Goal: Find specific page/section: Find specific page/section

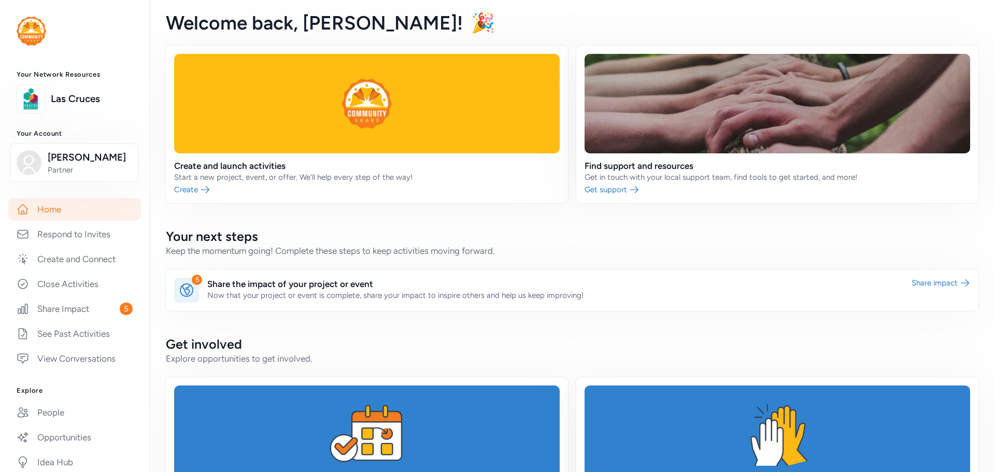
scroll to position [332, 0]
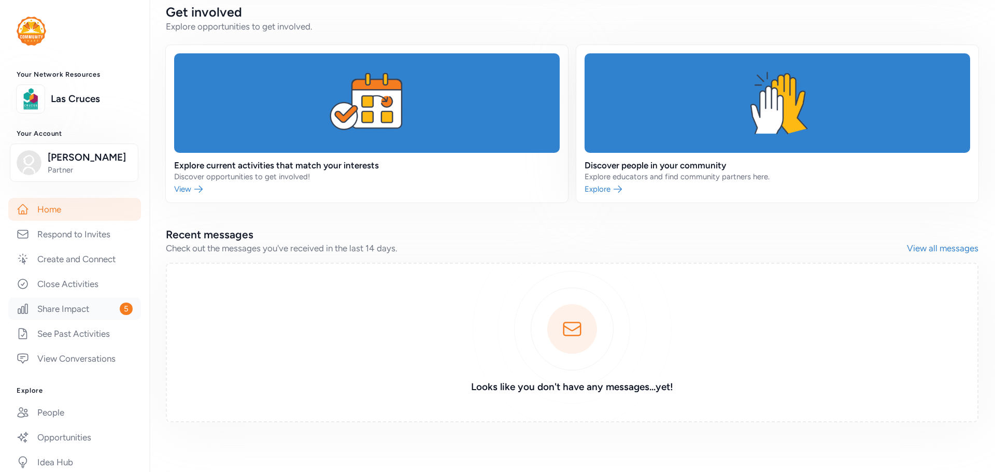
click at [69, 312] on link "Share Impact 5" at bounding box center [74, 309] width 133 height 23
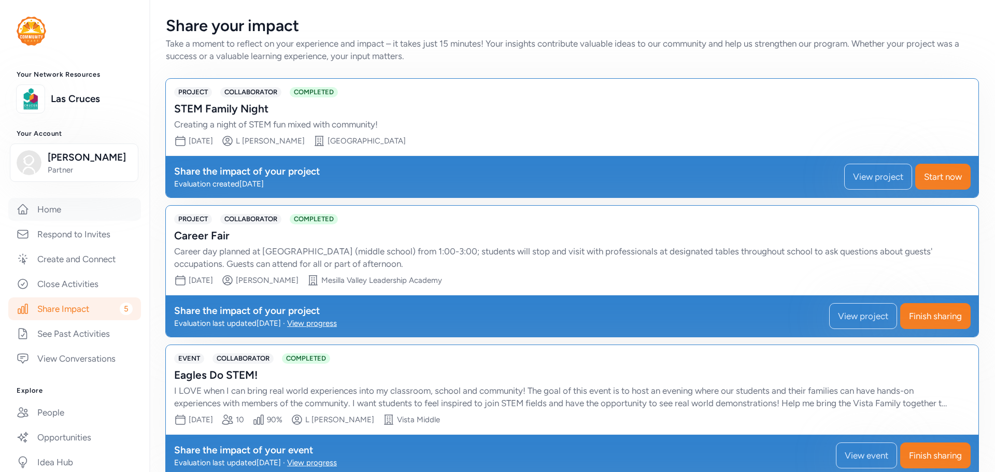
click at [56, 212] on link "Home" at bounding box center [74, 209] width 133 height 23
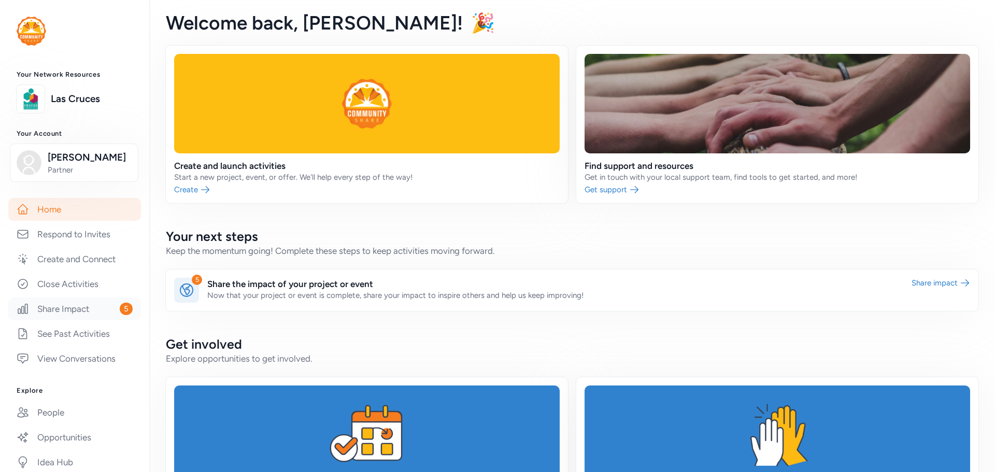
click at [62, 314] on link "Share Impact 5" at bounding box center [74, 309] width 133 height 23
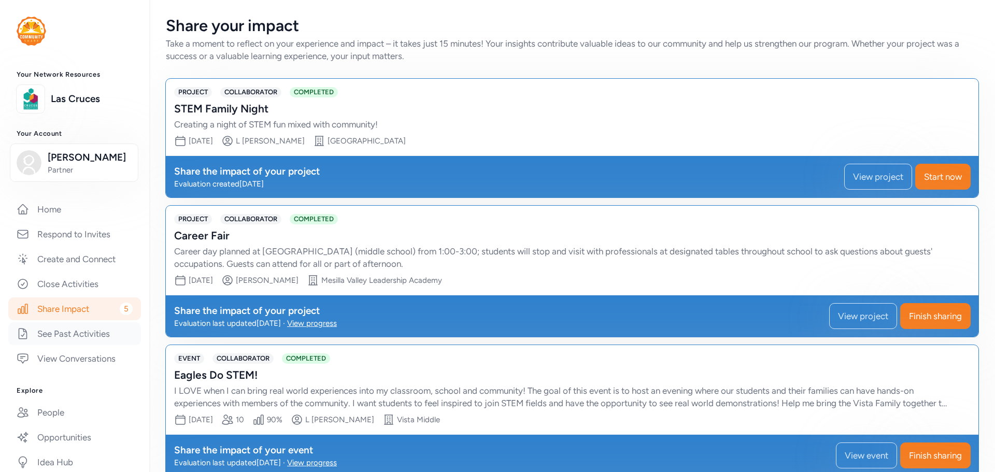
click at [62, 335] on link "See Past Activities" at bounding box center [74, 333] width 133 height 23
